Goal: Task Accomplishment & Management: Manage account settings

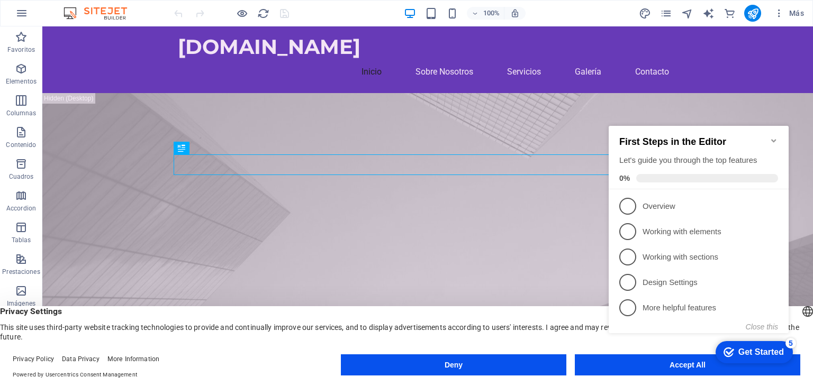
click div "checkmark Get Started 5 First Steps in the Editor Let's guide you through the t…"
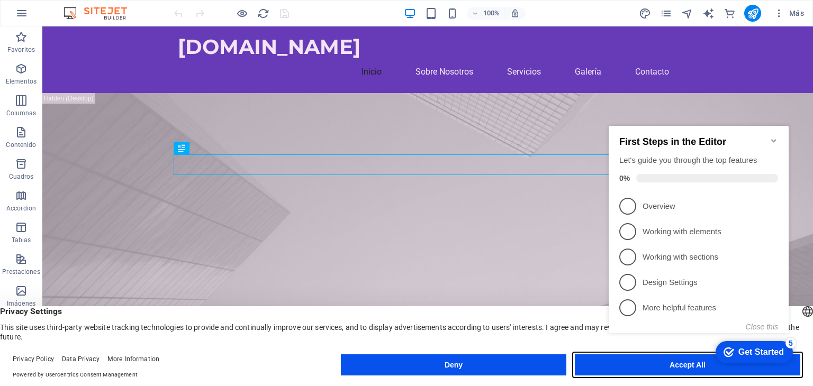
click at [702, 370] on button "Accept All" at bounding box center [686, 364] width 225 height 21
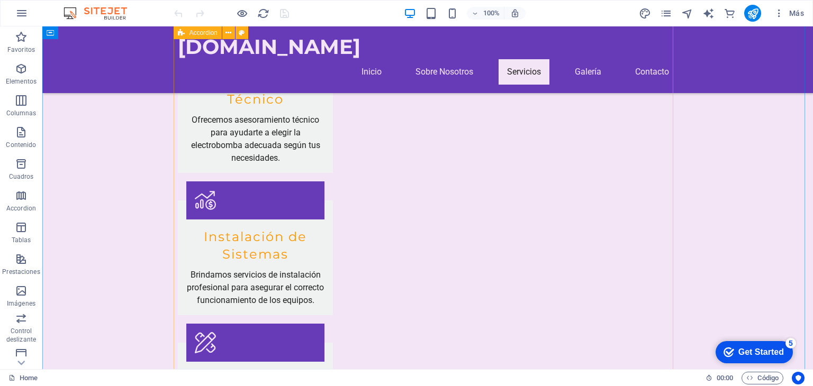
scroll to position [3491, 0]
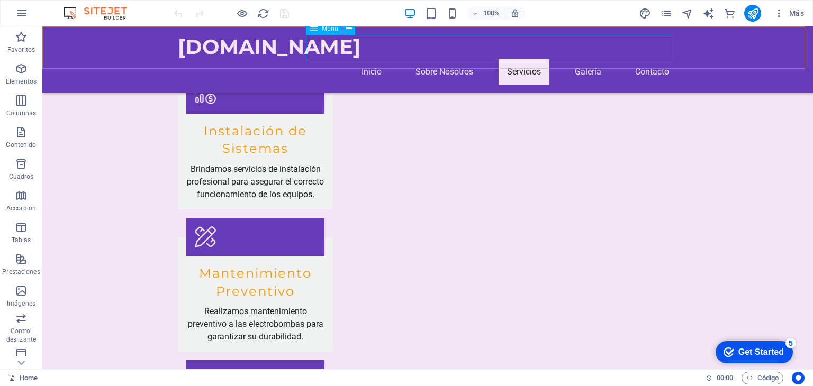
click at [424, 59] on nav "Inicio Sobre Nosotros Servicios Galería Contacto" at bounding box center [427, 71] width 499 height 25
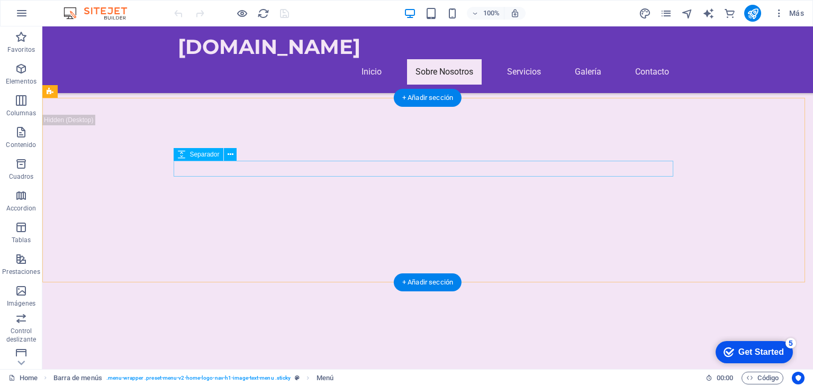
scroll to position [952, 0]
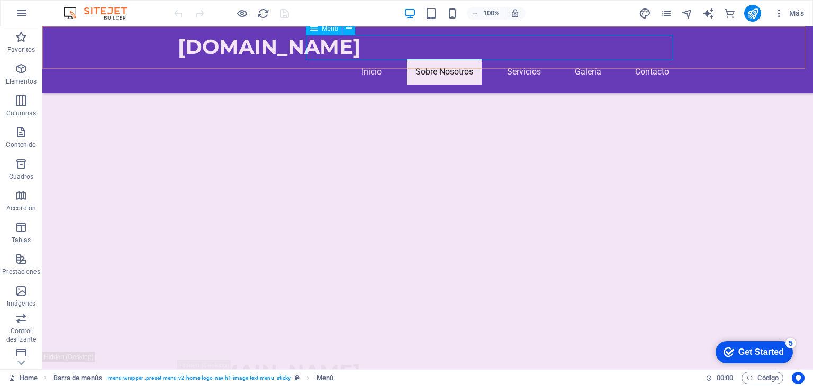
click at [584, 59] on nav "Inicio Sobre Nosotros Servicios Galería Contacto" at bounding box center [427, 71] width 499 height 25
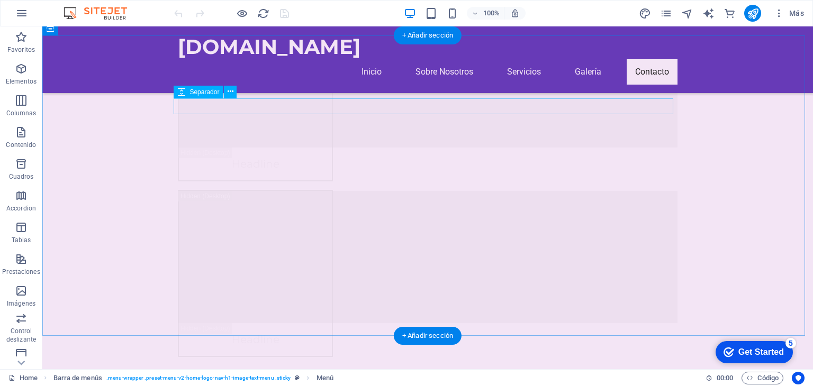
scroll to position [12590, 0]
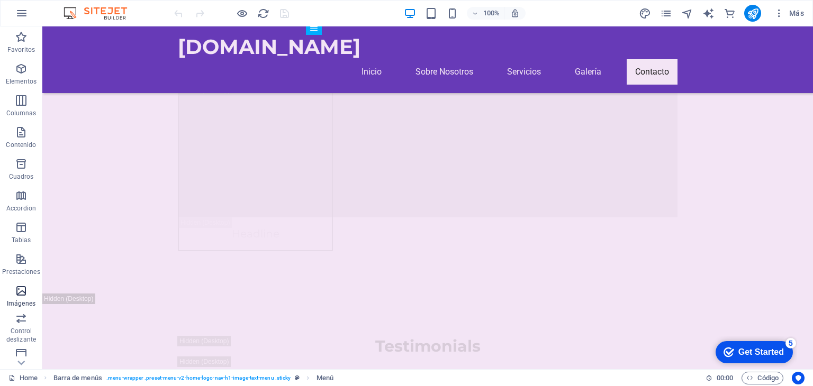
click at [22, 299] on p "Imágenes" at bounding box center [21, 303] width 29 height 8
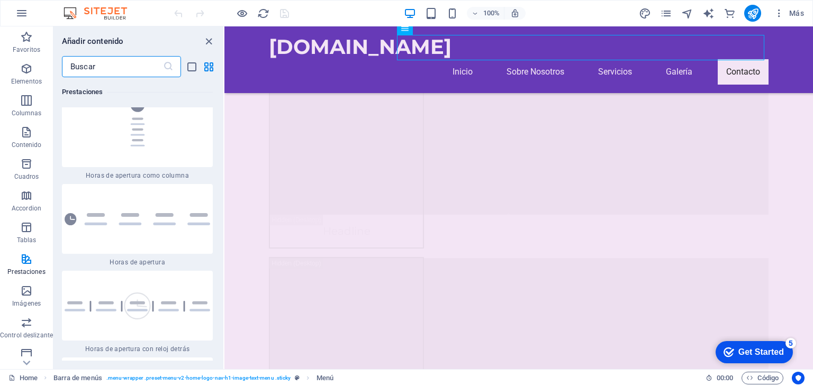
scroll to position [9048, 0]
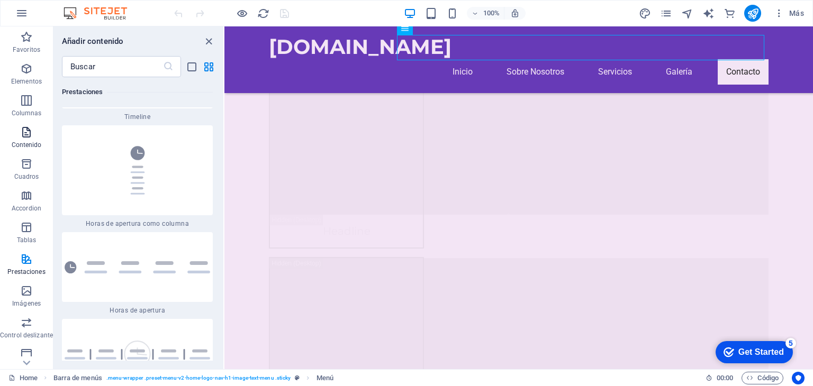
click at [25, 132] on icon "button" at bounding box center [26, 132] width 13 height 13
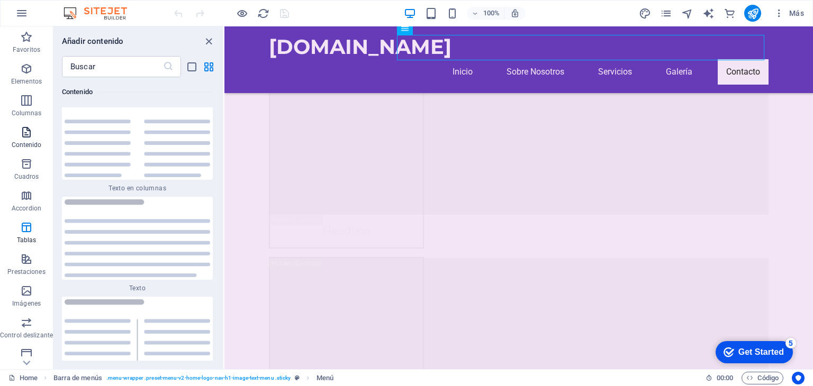
scroll to position [3584, 0]
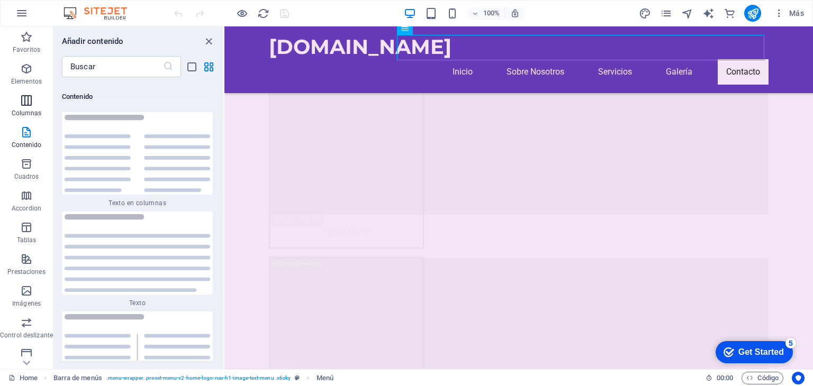
click at [26, 92] on button "Columnas" at bounding box center [26, 106] width 53 height 32
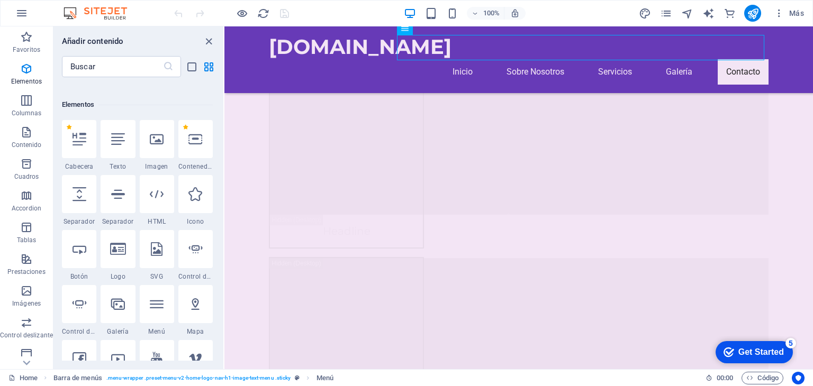
scroll to position [0, 0]
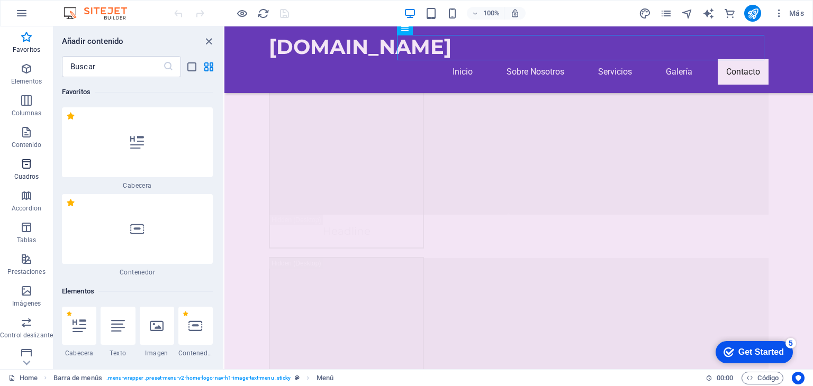
click at [23, 169] on icon "button" at bounding box center [26, 164] width 13 height 13
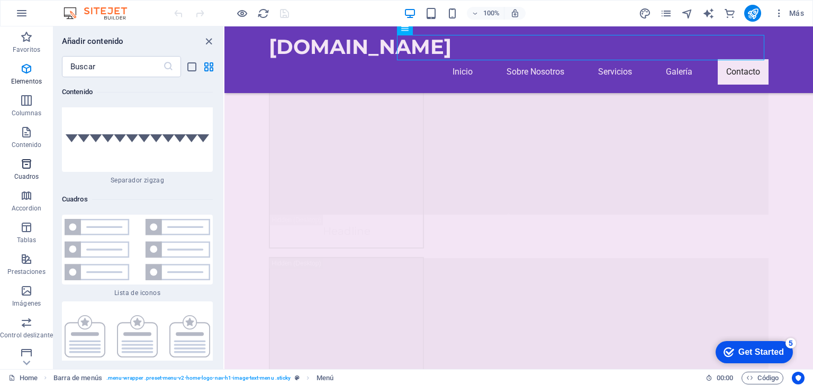
scroll to position [5717, 0]
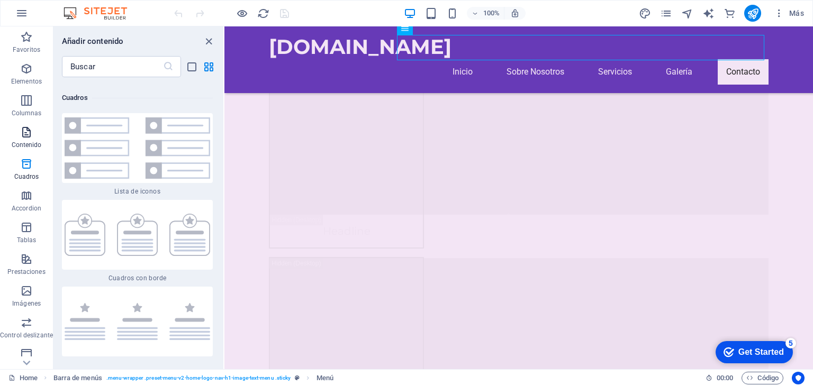
click at [23, 124] on button "Contenido" at bounding box center [26, 138] width 53 height 32
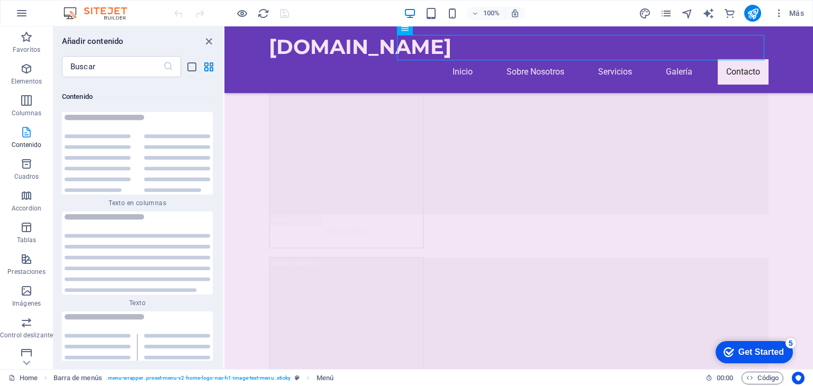
scroll to position [3584, 0]
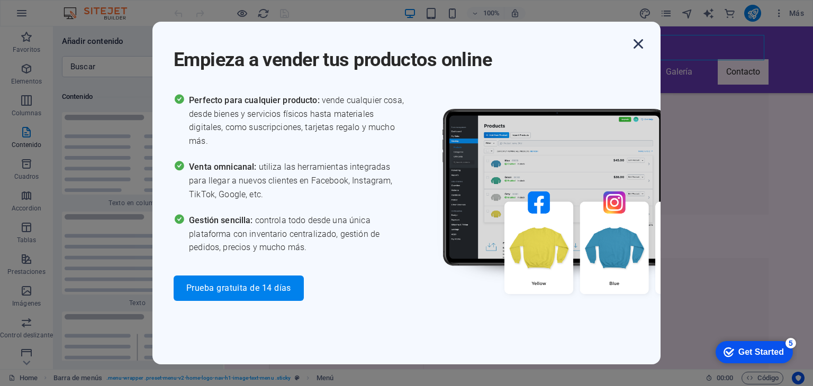
click at [636, 49] on icon "button" at bounding box center [637, 43] width 19 height 19
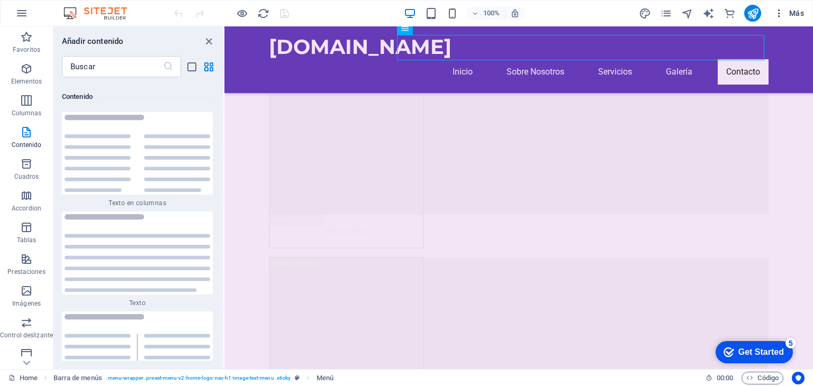
click at [804, 15] on button "Más" at bounding box center [788, 13] width 39 height 17
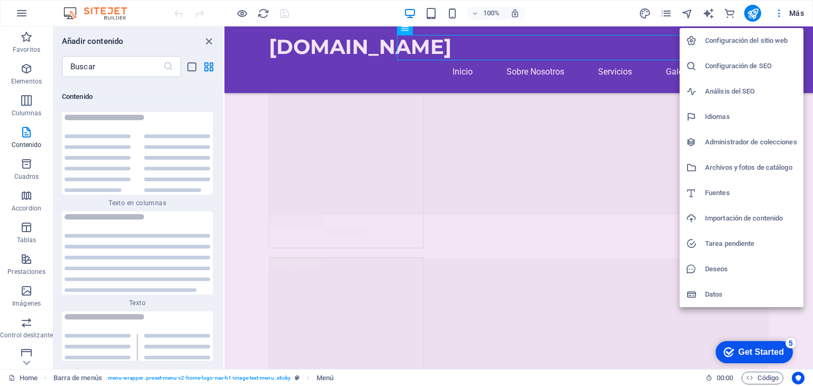
click at [763, 70] on h6 "Configuración de SEO" at bounding box center [751, 66] width 92 height 13
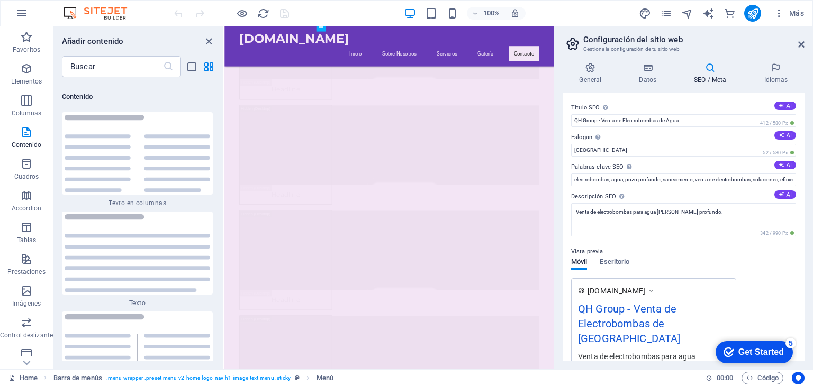
scroll to position [12719, 0]
click at [692, 121] on input "QH Group - Venta de Electrobombas de Agua" at bounding box center [683, 120] width 225 height 13
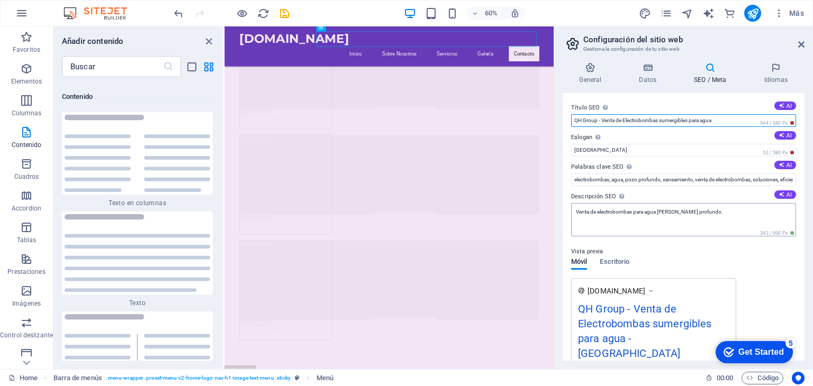
type input "QH Group - Venta de Electrobombas sumergibles para agua"
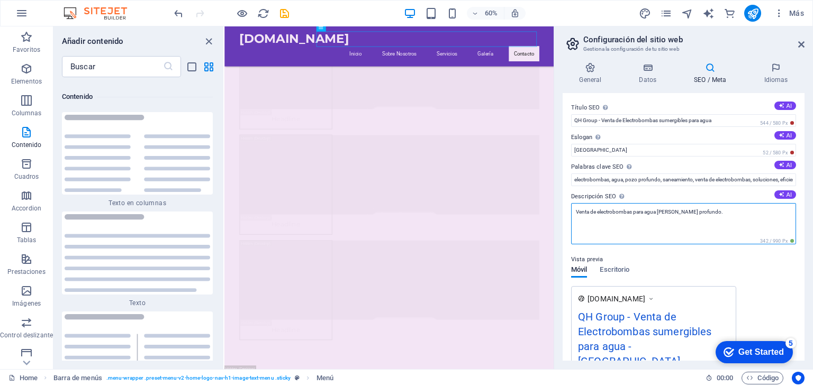
click at [713, 211] on textarea "Venta de electrobombas para agua [PERSON_NAME] profundo." at bounding box center [683, 223] width 225 height 41
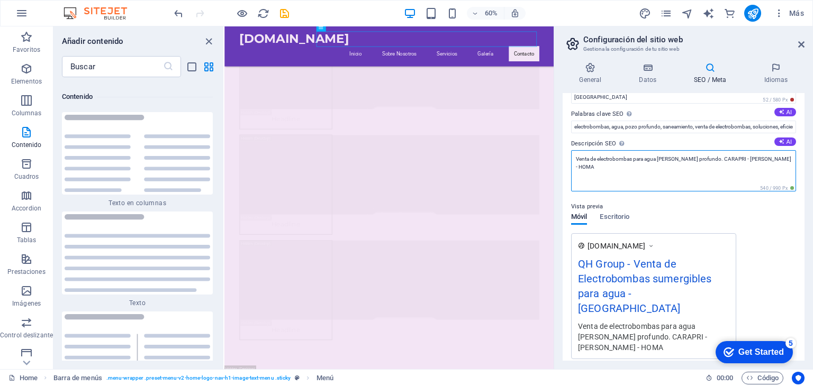
scroll to position [106, 0]
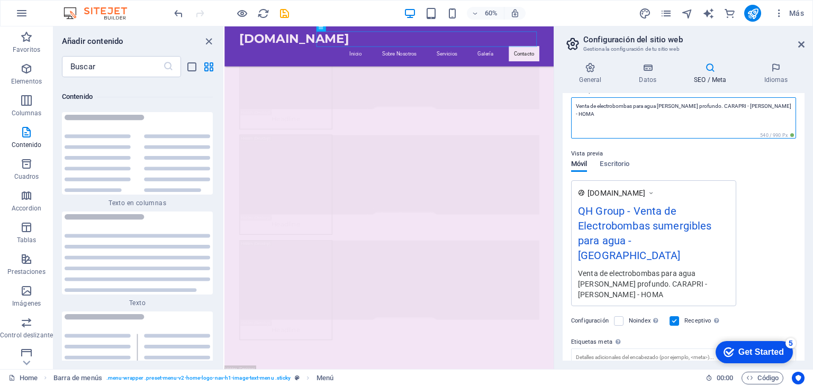
type textarea "Venta de electrobombas para agua [PERSON_NAME] profundo. CARAPRI - [PERSON_NAME…"
click at [661, 240] on div "QH Group - Venta de Electrobombas sumergibles para agua - [GEOGRAPHIC_DATA]" at bounding box center [653, 235] width 151 height 65
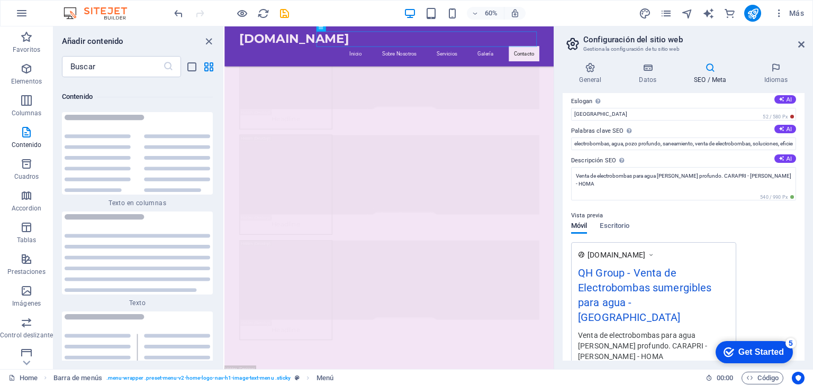
scroll to position [0, 0]
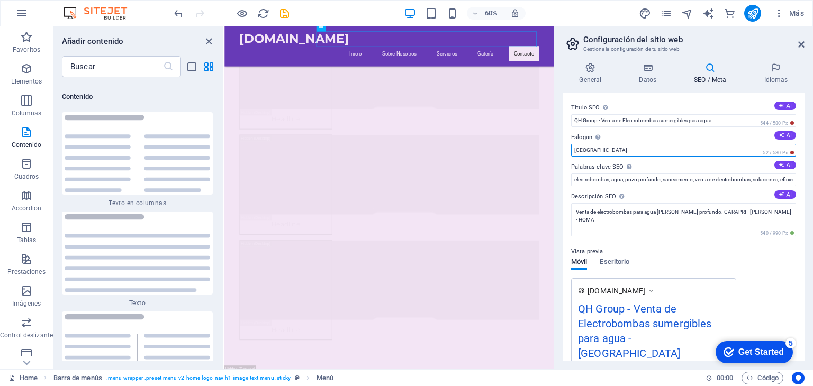
click at [601, 147] on input "[GEOGRAPHIC_DATA]" at bounding box center [683, 150] width 225 height 13
type input "B"
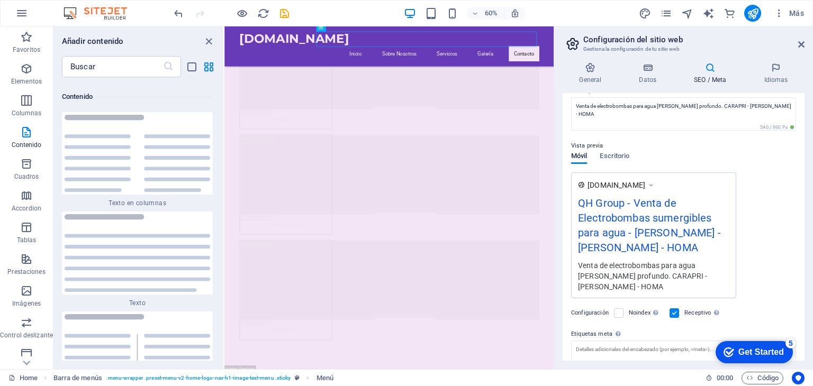
scroll to position [176, 0]
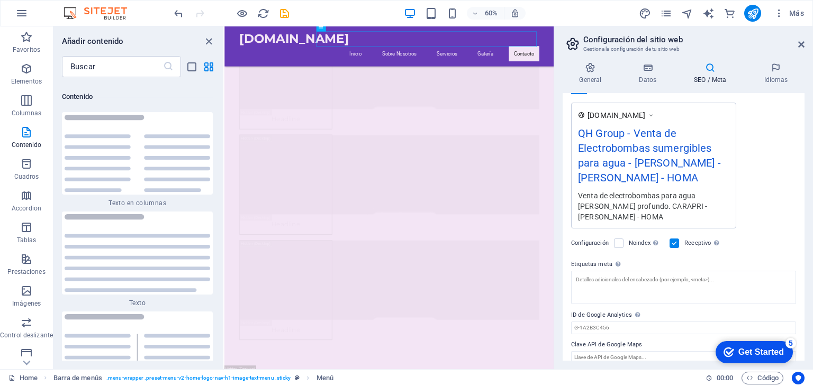
type input "[PERSON_NAME] - [PERSON_NAME] - HOMA"
click at [759, 358] on div "checkmark Get Started 5" at bounding box center [753, 352] width 77 height 22
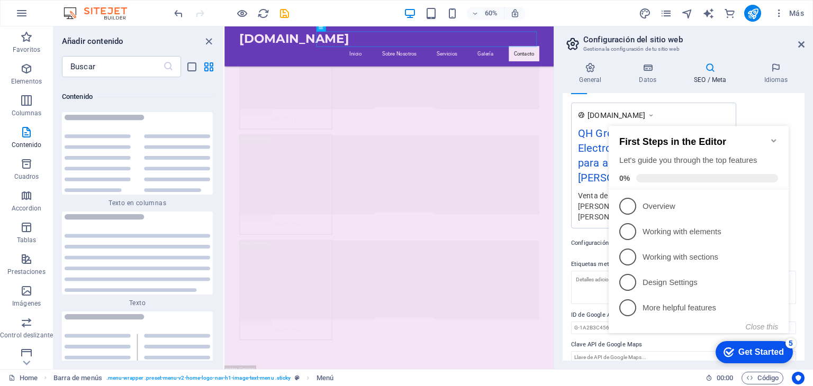
click at [759, 358] on div "checkmark Get Started 5" at bounding box center [753, 352] width 77 height 22
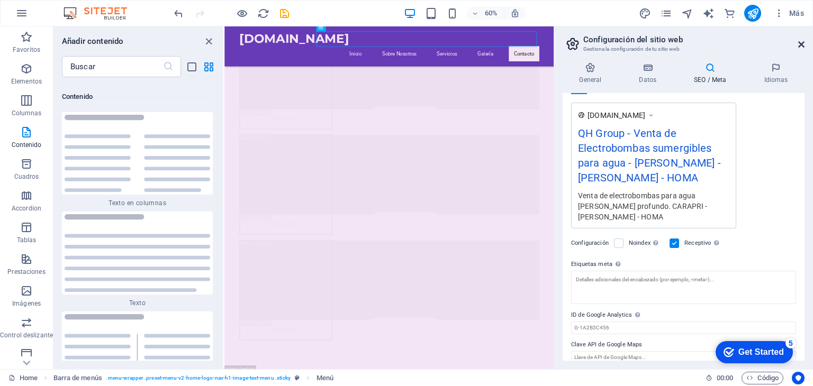
click at [798, 43] on icon at bounding box center [801, 44] width 6 height 8
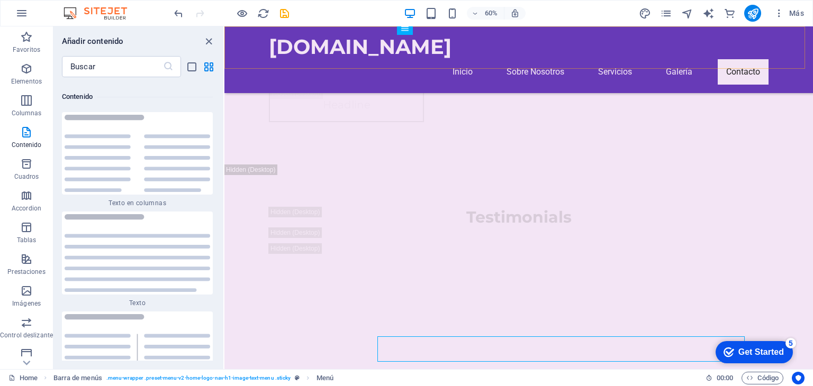
scroll to position [12417, 0]
click at [802, 7] on button "Más" at bounding box center [788, 13] width 39 height 17
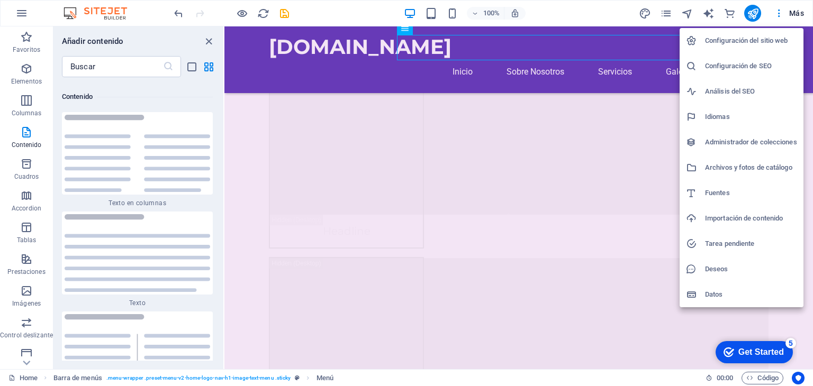
click at [19, 18] on div at bounding box center [406, 193] width 813 height 386
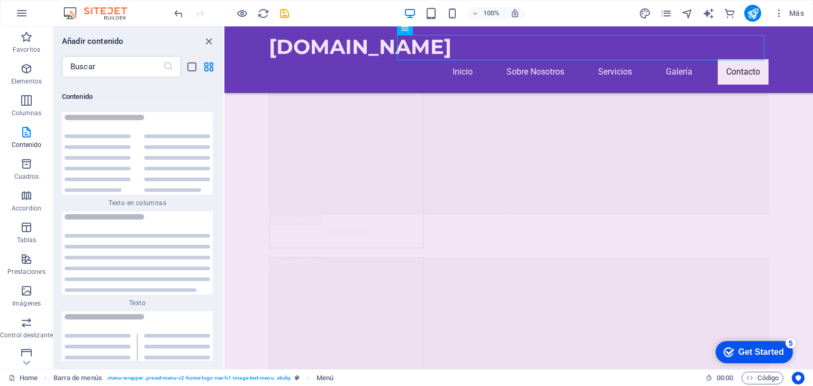
click at [22, 11] on icon "button" at bounding box center [21, 13] width 13 height 13
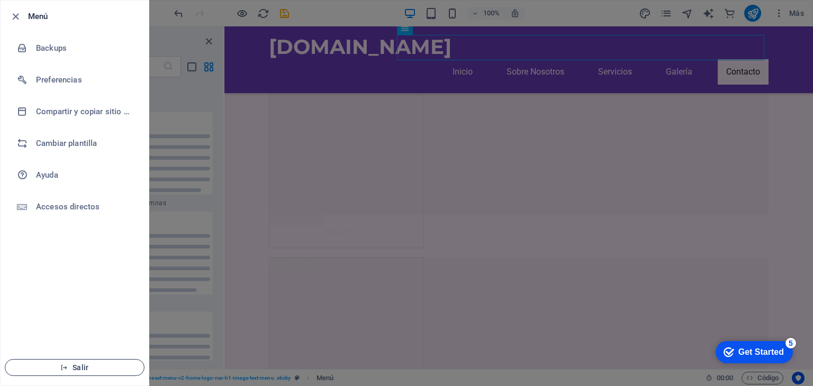
click at [68, 368] on icon "button" at bounding box center [63, 367] width 7 height 7
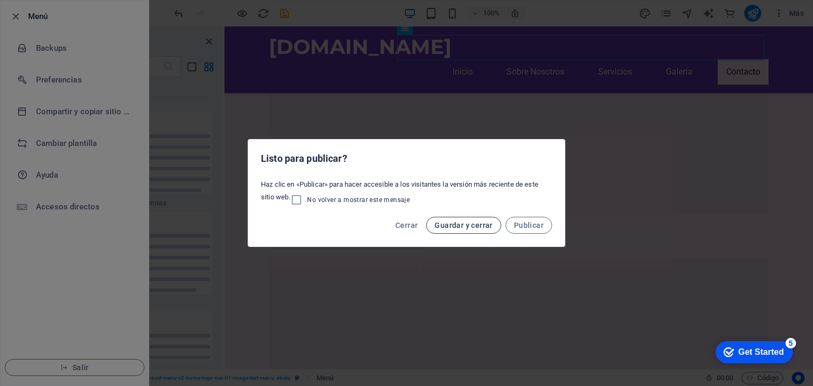
click at [464, 225] on span "Guardar y cerrar" at bounding box center [463, 225] width 58 height 8
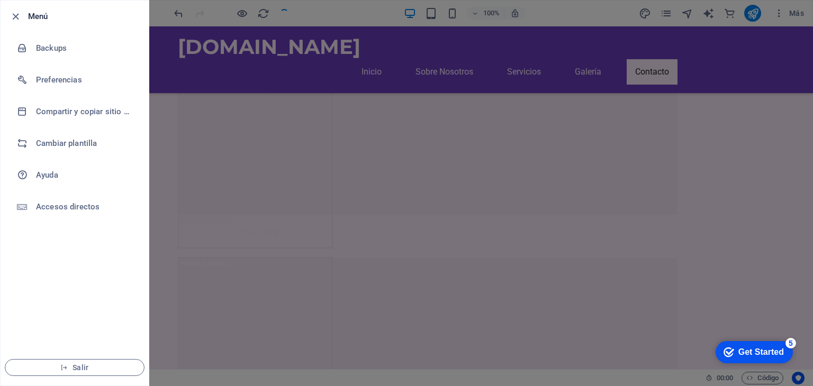
scroll to position [12590, 0]
click at [74, 367] on span "Salir" at bounding box center [75, 367] width 122 height 8
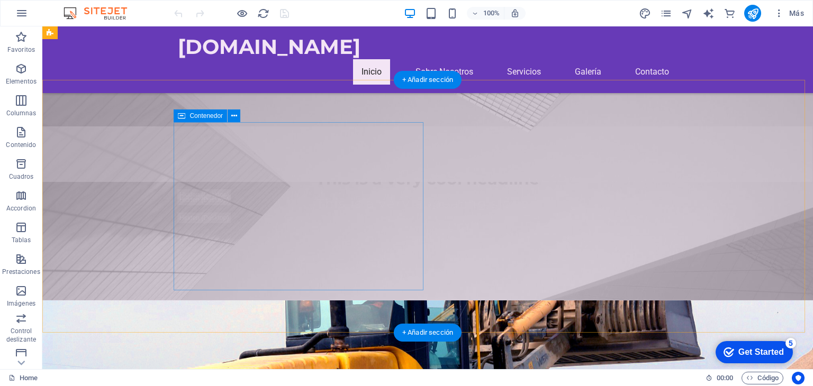
scroll to position [106, 0]
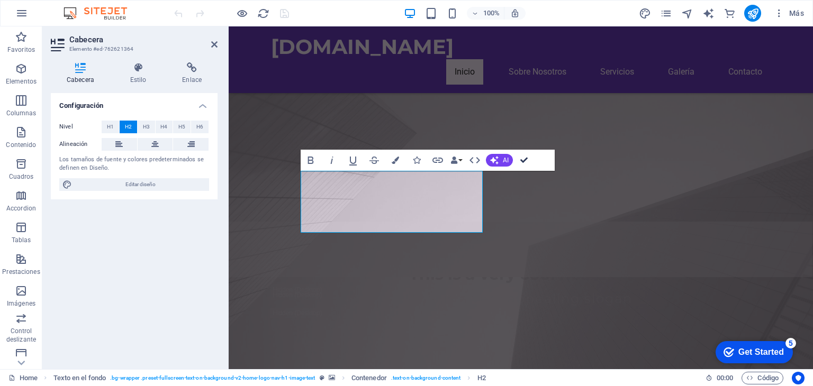
drag, startPoint x: 522, startPoint y: 158, endPoint x: 279, endPoint y: 211, distance: 248.6
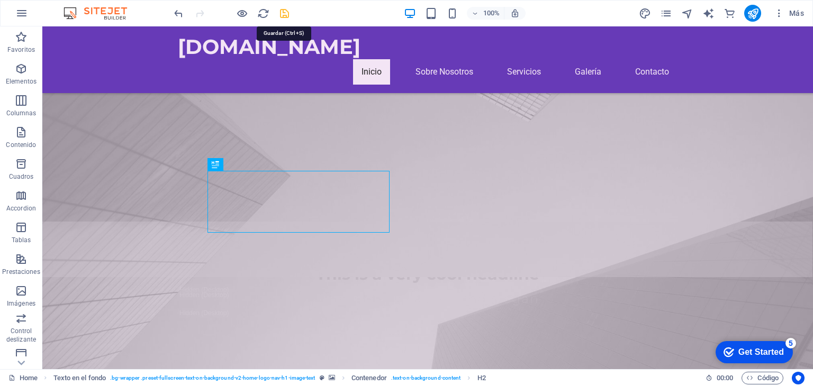
click at [285, 15] on icon "save" at bounding box center [284, 13] width 12 height 12
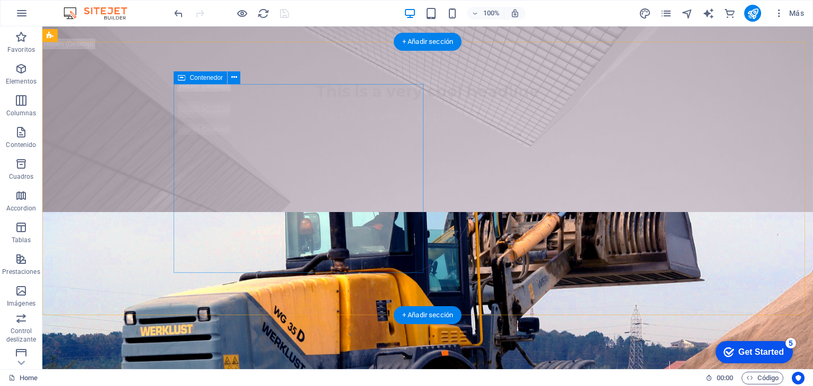
scroll to position [0, 0]
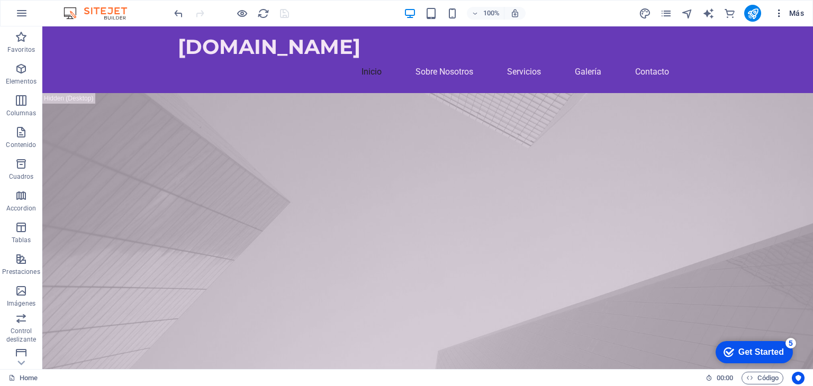
click at [795, 9] on span "Más" at bounding box center [788, 13] width 30 height 11
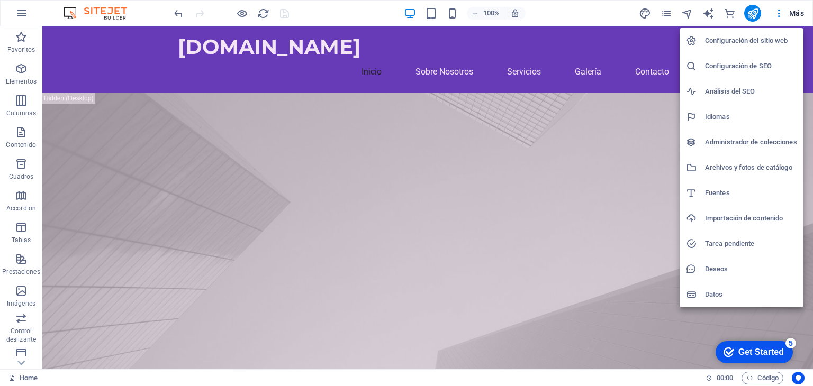
click at [752, 68] on h6 "Configuración de SEO" at bounding box center [751, 66] width 92 height 13
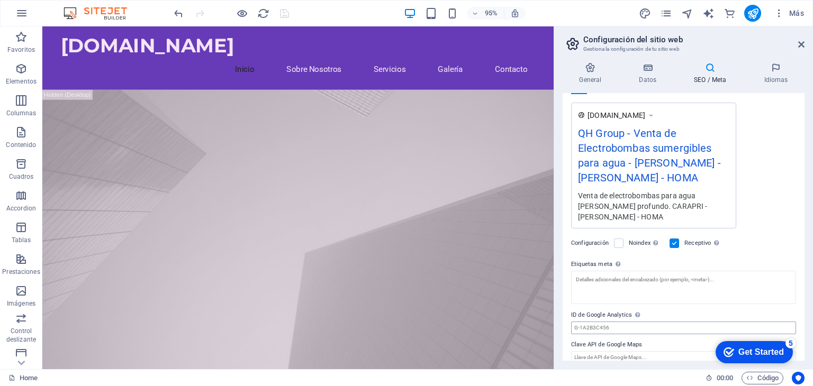
scroll to position [176, 0]
click at [756, 351] on div "Get Started" at bounding box center [760, 353] width 45 height 10
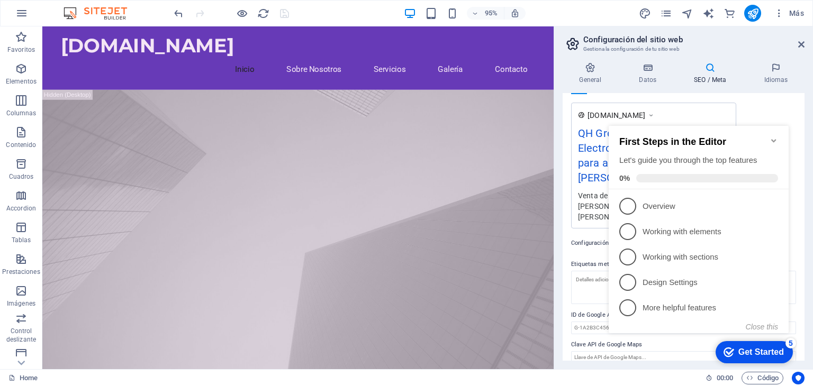
click at [773, 138] on icon "Minimize checklist" at bounding box center [773, 140] width 8 height 8
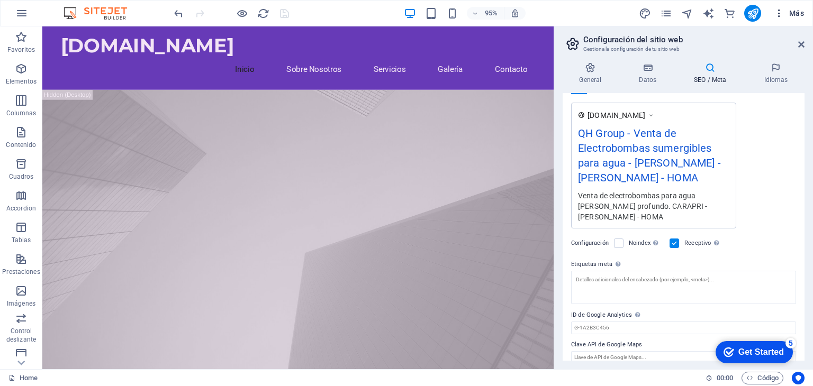
click at [778, 12] on icon "button" at bounding box center [778, 13] width 11 height 11
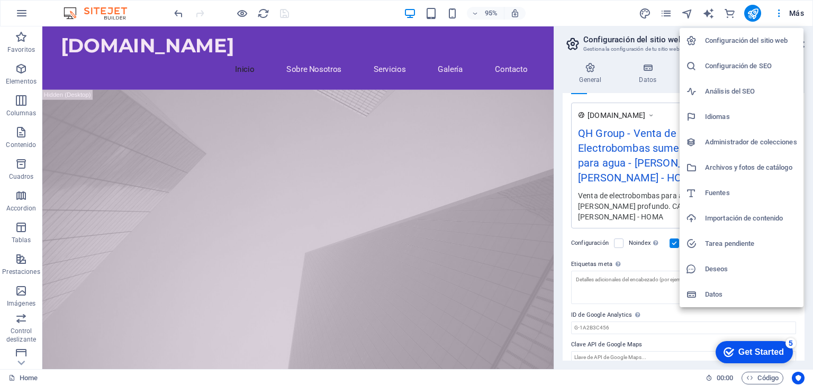
click at [726, 117] on h6 "Idiomas" at bounding box center [751, 117] width 92 height 13
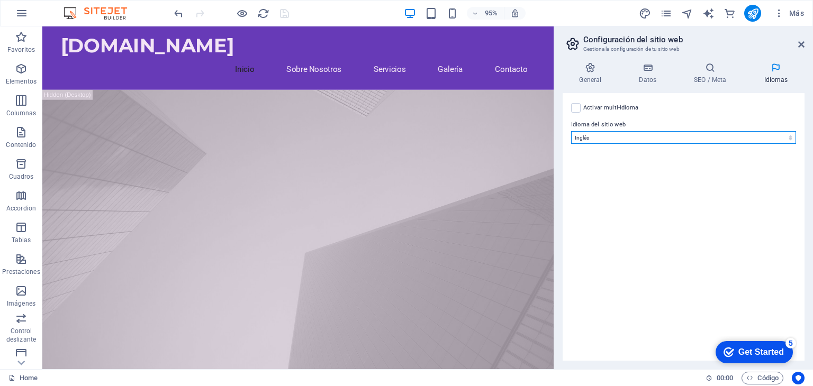
click at [770, 135] on select "Abkhazian Afar Afrikaans Akan Albanés Alemán Amharic Árabe Aragonese Armenian A…" at bounding box center [683, 137] width 225 height 13
select select "44"
click at [571, 131] on select "Abkhazian Afar Afrikaans Akan Albanés Alemán Amharic Árabe Aragonese Armenian A…" at bounding box center [683, 137] width 225 height 13
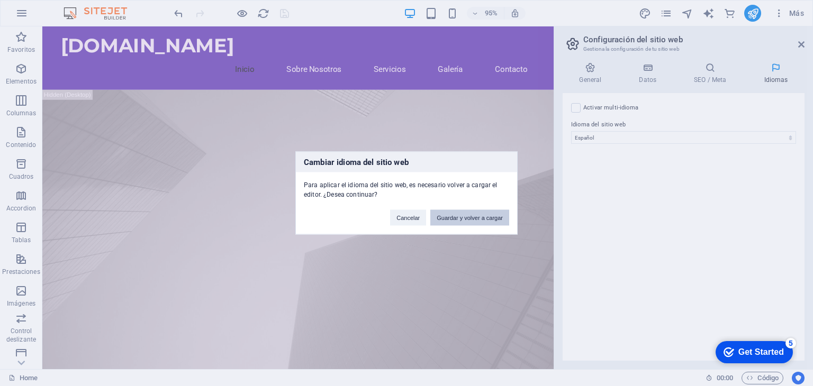
click at [457, 220] on button "Guardar y volver a cargar" at bounding box center [469, 218] width 79 height 16
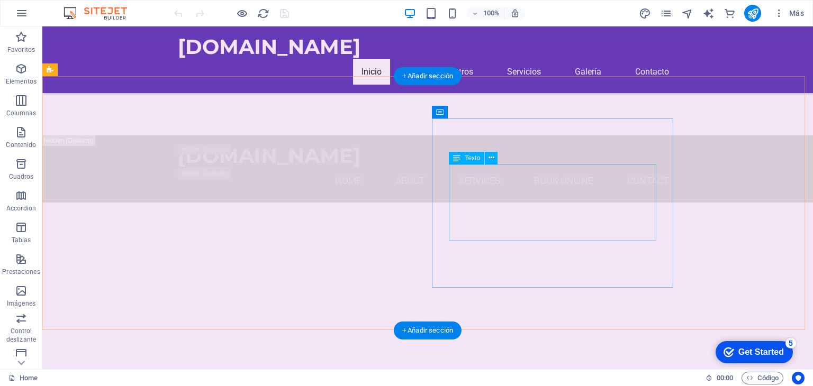
scroll to position [741, 0]
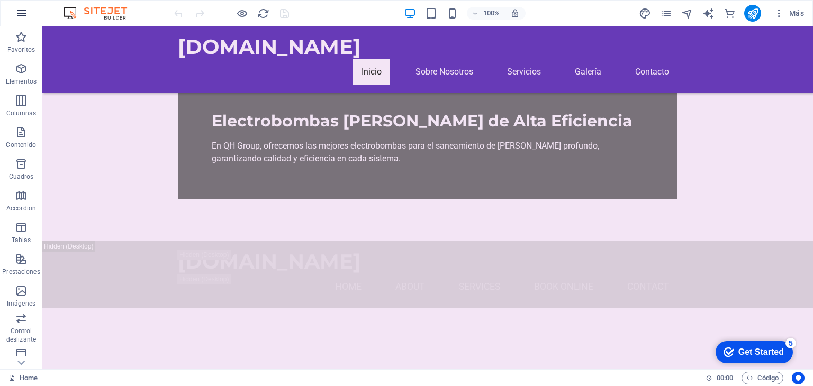
click at [22, 8] on icon "button" at bounding box center [21, 13] width 13 height 13
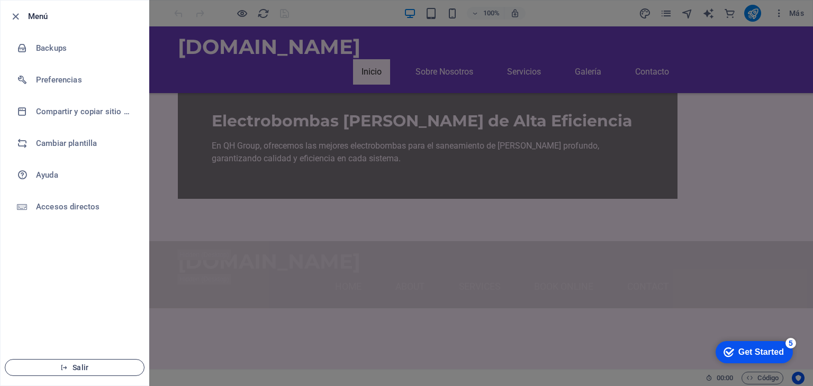
click at [55, 368] on span "Salir" at bounding box center [75, 367] width 122 height 8
